Goal: Task Accomplishment & Management: Manage account settings

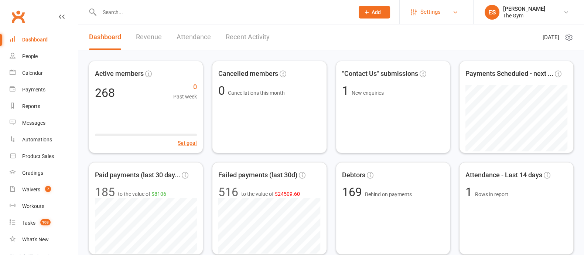
click at [430, 10] on span "Settings" at bounding box center [431, 12] width 20 height 17
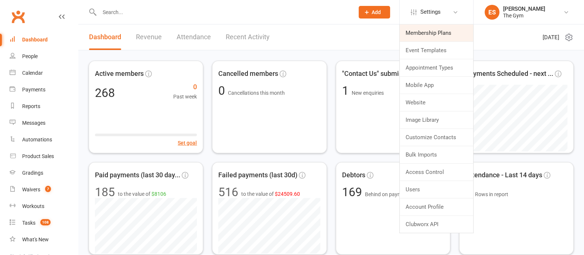
click at [439, 37] on link "Membership Plans" at bounding box center [437, 32] width 74 height 17
